Goal: Task Accomplishment & Management: Manage account settings

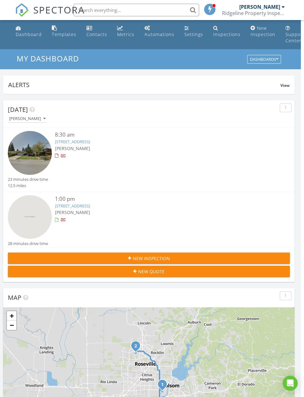
scroll to position [0, 3]
click at [221, 35] on div "Inspections" at bounding box center [226, 34] width 27 height 6
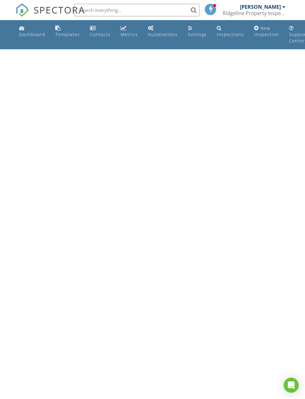
click at [225, 36] on div "Inspections" at bounding box center [229, 34] width 27 height 6
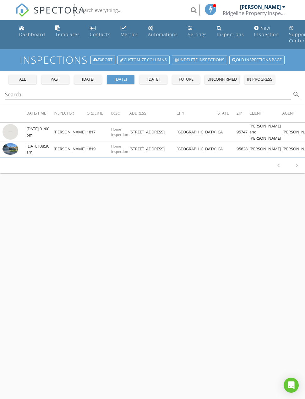
click at [24, 79] on div "all" at bounding box center [22, 79] width 23 height 6
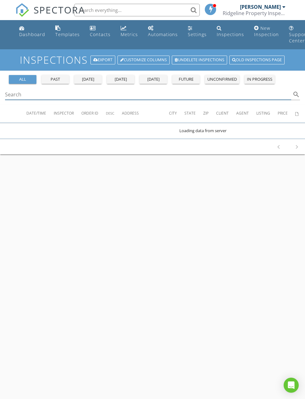
click at [57, 97] on input "Search" at bounding box center [148, 94] width 286 height 10
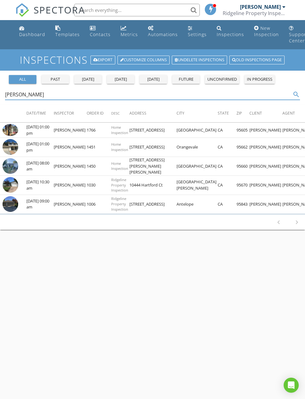
type input "Kimberly b"
click at [17, 164] on img at bounding box center [11, 166] width 16 height 16
click at [15, 164] on img at bounding box center [11, 166] width 16 height 16
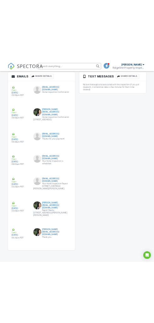
scroll to position [1156, 0]
